Goal: Check status: Check status

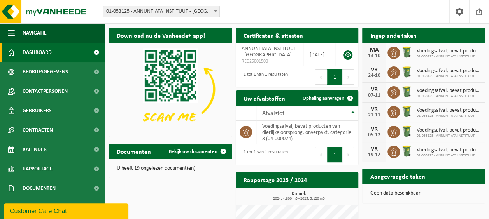
click at [447, 48] on span "Bekijk uw kalender" at bounding box center [450, 50] width 40 height 5
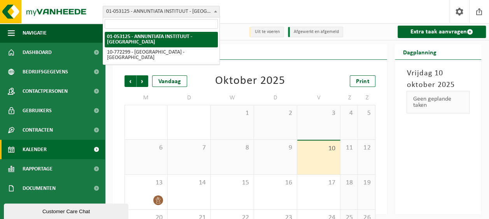
click at [189, 14] on span "01-053125 - ANNUNTIATA INSTITUUT - [GEOGRAPHIC_DATA]" at bounding box center [161, 11] width 116 height 11
click at [214, 12] on b at bounding box center [215, 11] width 3 height 2
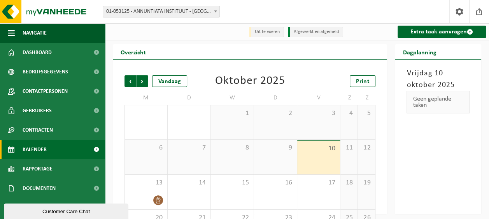
click at [214, 12] on b at bounding box center [215, 11] width 3 height 2
click at [156, 187] on span "13" at bounding box center [146, 183] width 35 height 9
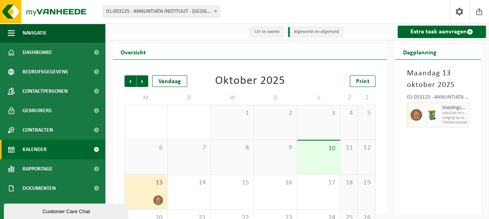
click at [214, 12] on b at bounding box center [215, 11] width 3 height 2
click at [432, 166] on div "Maandag 13 oktober 2025 01-053125 - ANNUNTIATA INSTITUUT - VEURNE Voedingsafval…" at bounding box center [438, 137] width 86 height 155
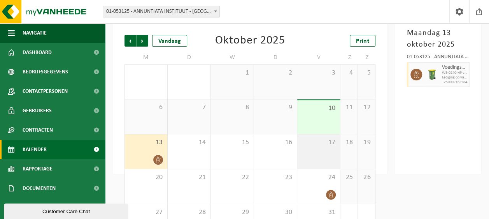
scroll to position [69, 0]
